Goal: Task Accomplishment & Management: Use online tool/utility

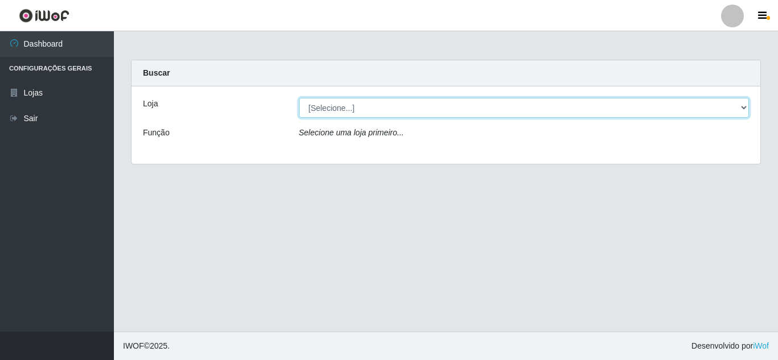
click at [488, 98] on select "[Selecione...] Queiroz [GEOGRAPHIC_DATA] - [GEOGRAPHIC_DATA]" at bounding box center [524, 108] width 450 height 20
select select "462"
click at [299, 98] on select "[Selecione...] Queiroz [GEOGRAPHIC_DATA] - [GEOGRAPHIC_DATA]" at bounding box center [524, 108] width 450 height 20
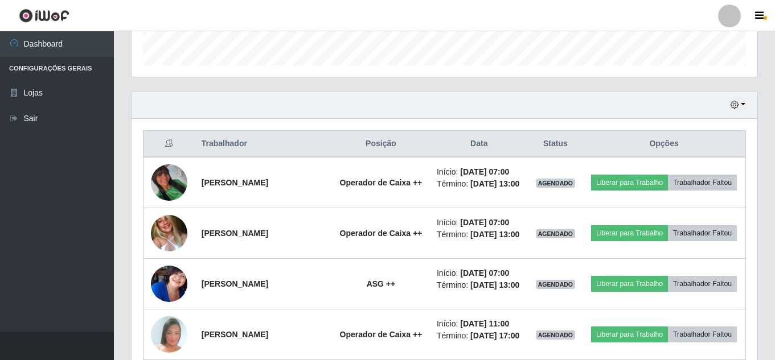
scroll to position [398, 0]
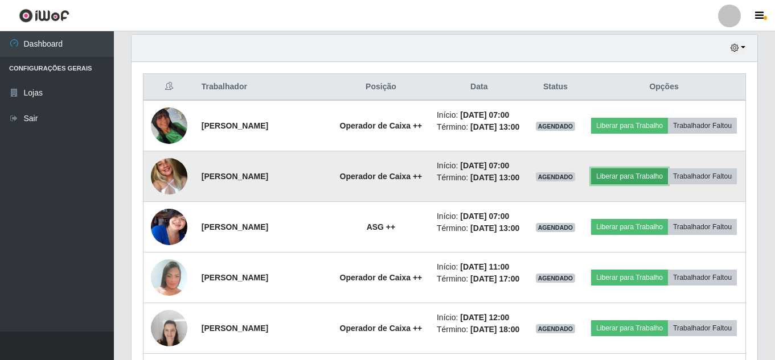
click at [668, 183] on button "Liberar para Trabalho" at bounding box center [629, 177] width 77 height 16
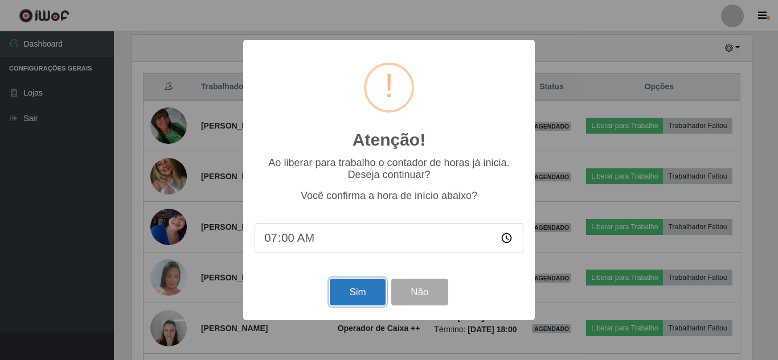
click at [342, 287] on button "Sim" at bounding box center [357, 292] width 55 height 27
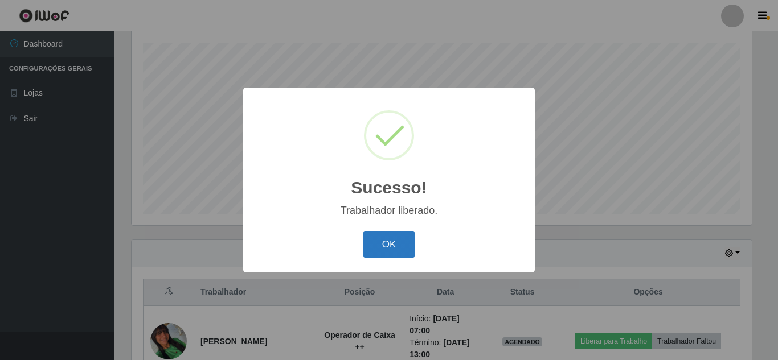
click at [379, 245] on button "OK" at bounding box center [389, 245] width 53 height 27
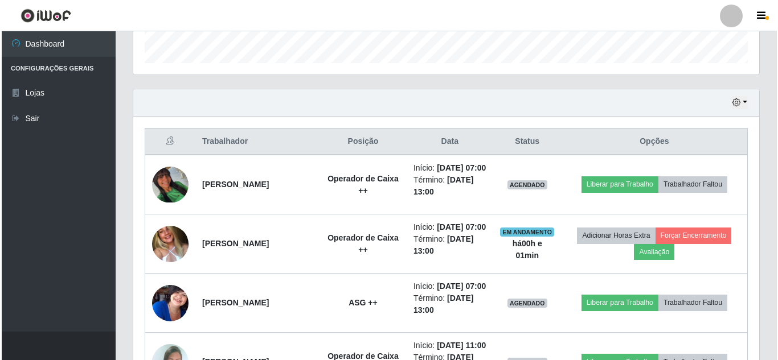
scroll to position [364, 0]
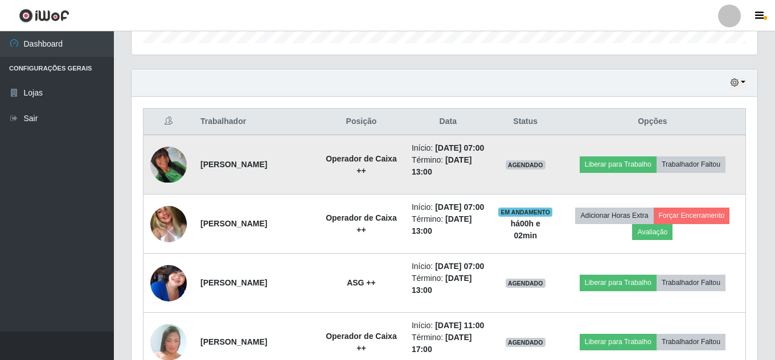
click at [640, 162] on td "Liberar para Trabalho Trabalhador Faltou" at bounding box center [653, 165] width 186 height 60
click at [645, 171] on button "Liberar para Trabalho" at bounding box center [618, 165] width 77 height 16
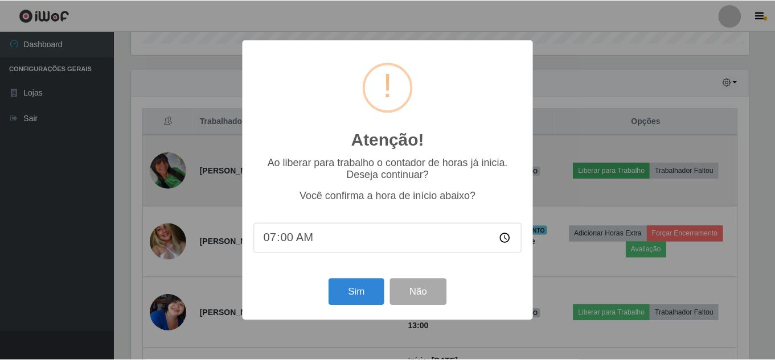
scroll to position [236, 620]
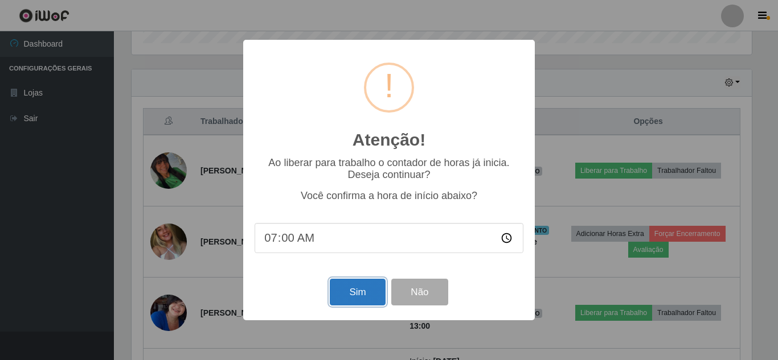
click at [335, 302] on button "Sim" at bounding box center [357, 292] width 55 height 27
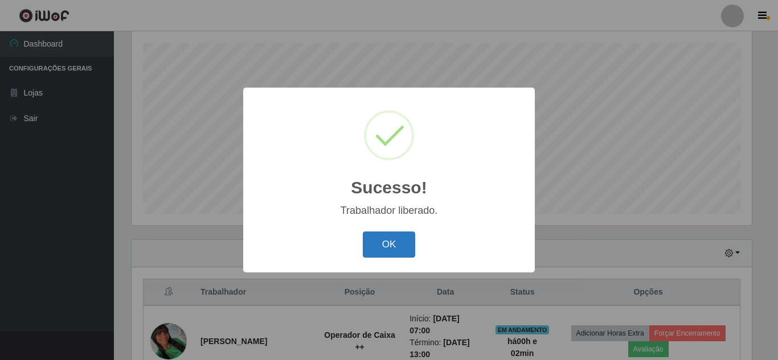
click at [400, 236] on button "OK" at bounding box center [389, 245] width 53 height 27
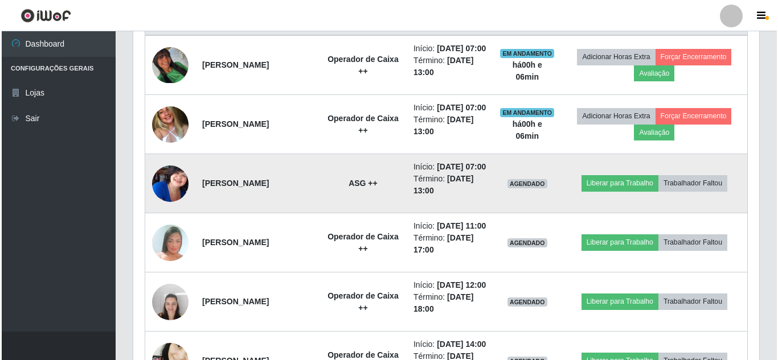
scroll to position [478, 0]
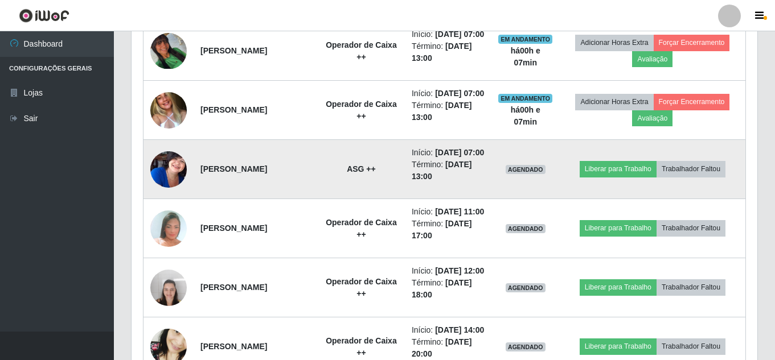
click at [172, 190] on img at bounding box center [168, 169] width 36 height 46
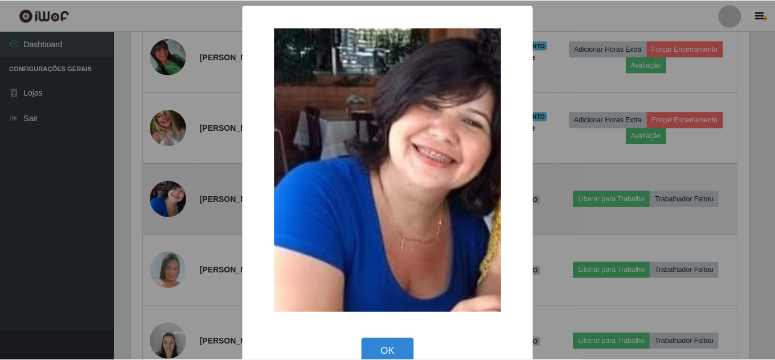
scroll to position [236, 620]
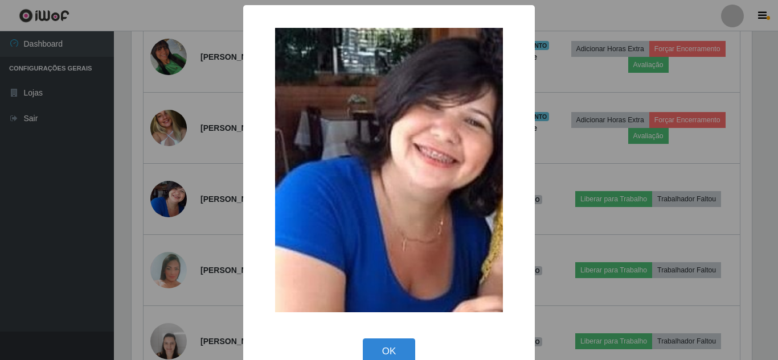
click at [167, 100] on div "× OK Cancel" at bounding box center [389, 180] width 778 height 360
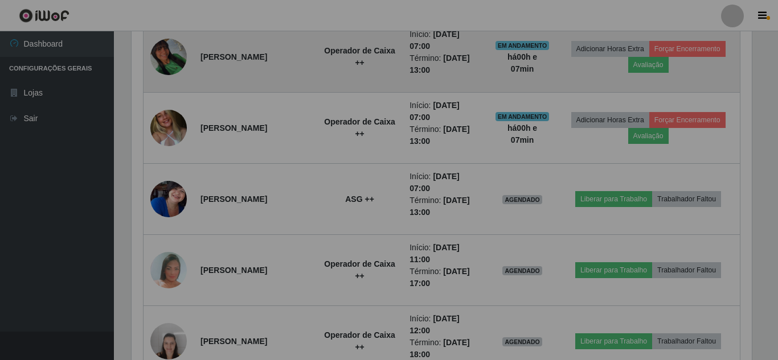
scroll to position [236, 626]
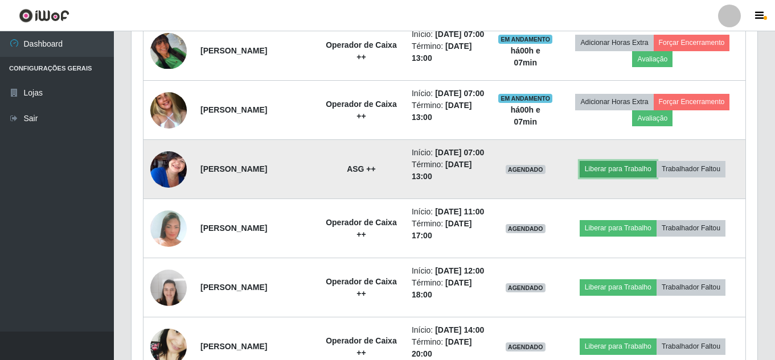
click at [626, 177] on button "Liberar para Trabalho" at bounding box center [618, 169] width 77 height 16
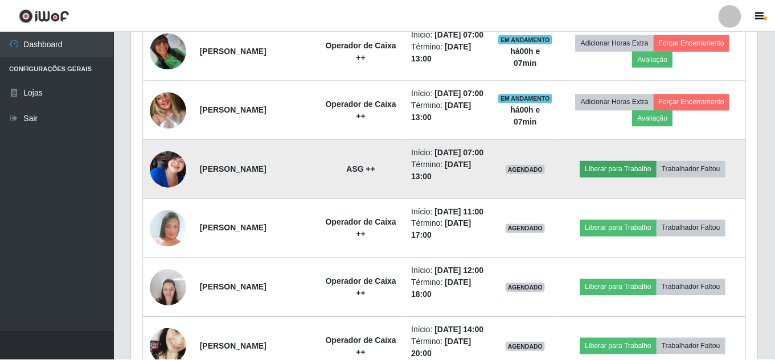
scroll to position [236, 620]
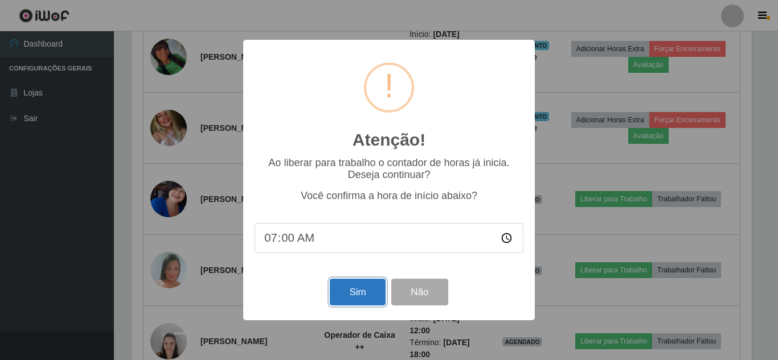
click at [355, 306] on button "Sim" at bounding box center [357, 292] width 55 height 27
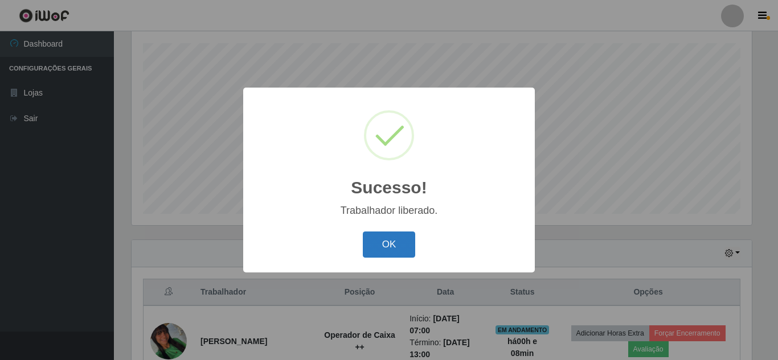
click at [395, 249] on button "OK" at bounding box center [389, 245] width 53 height 27
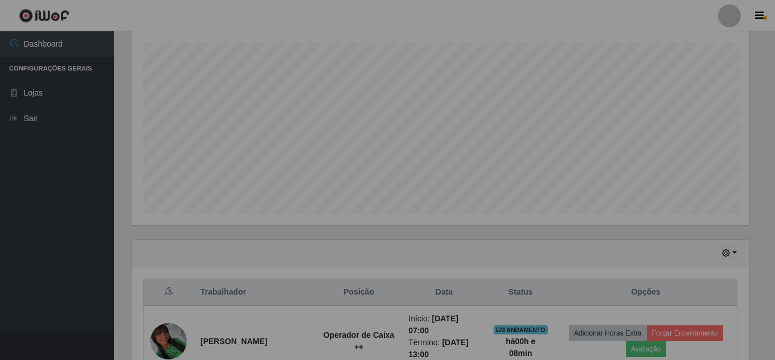
scroll to position [236, 626]
